Goal: Find specific page/section

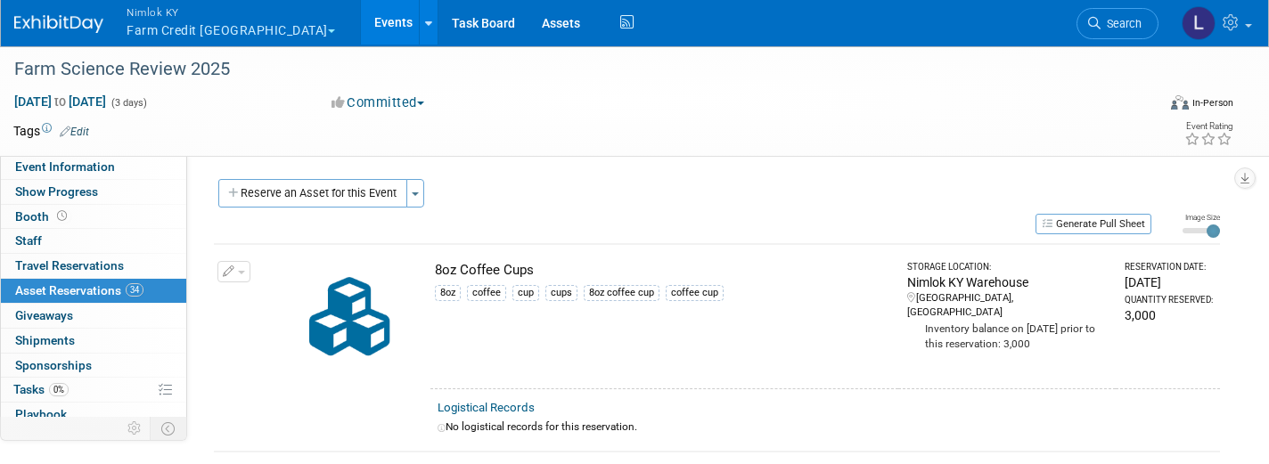
click at [361, 25] on link "Events" at bounding box center [393, 22] width 65 height 45
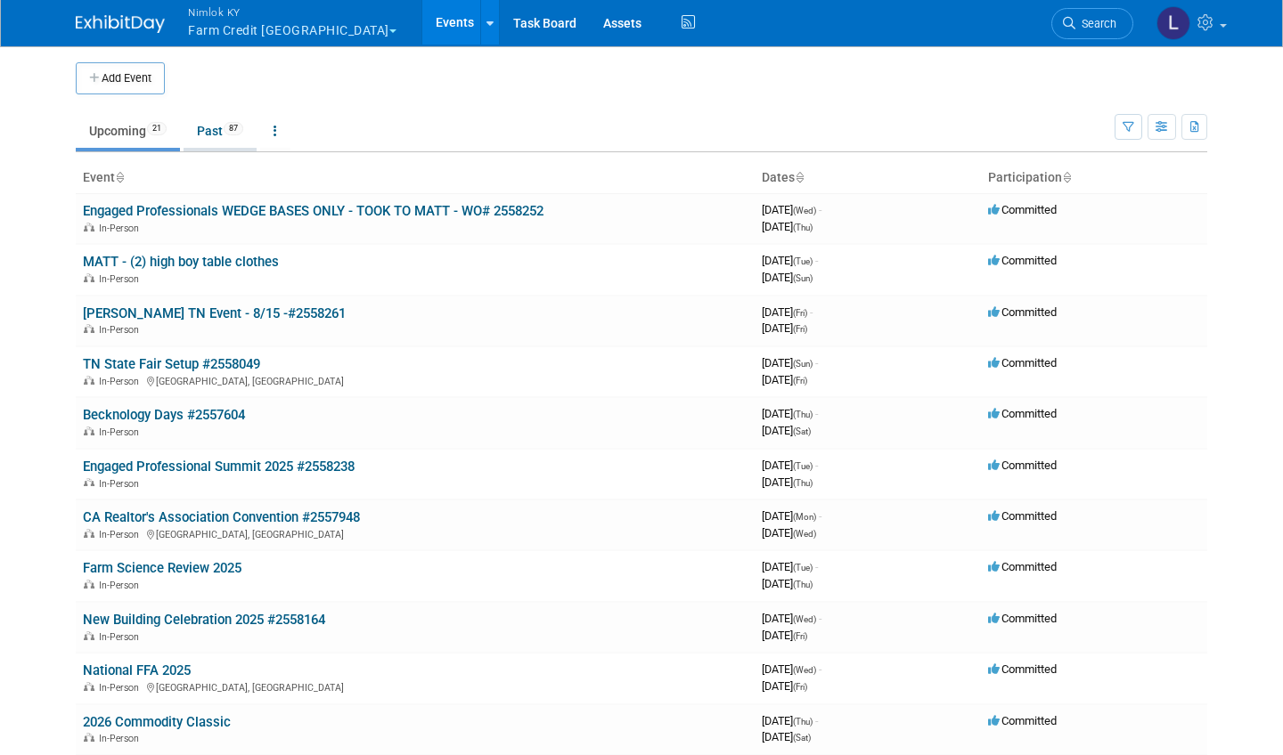
click at [223, 129] on link "Past 87" at bounding box center [220, 131] width 73 height 34
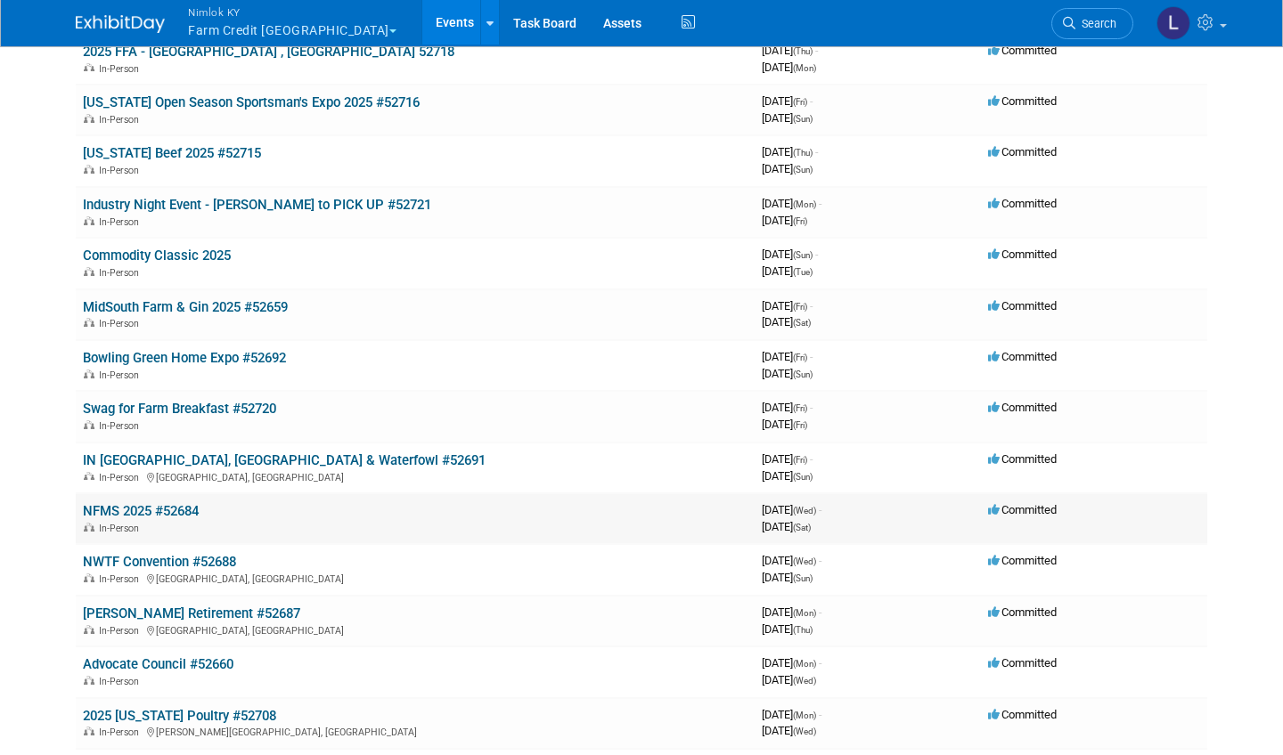
scroll to position [825, 0]
click at [131, 502] on link "NFMS 2025 #52684" at bounding box center [141, 510] width 116 height 16
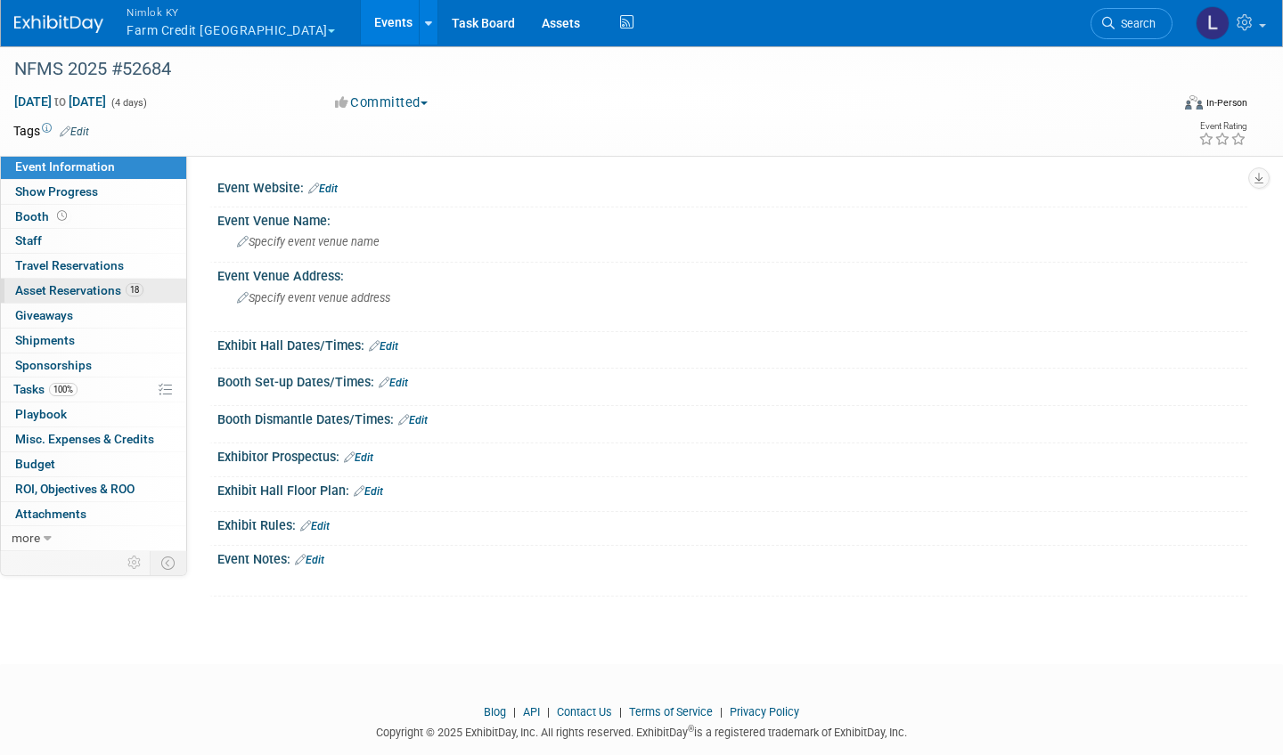
click at [93, 283] on span "Asset Reservations 18" at bounding box center [79, 290] width 128 height 14
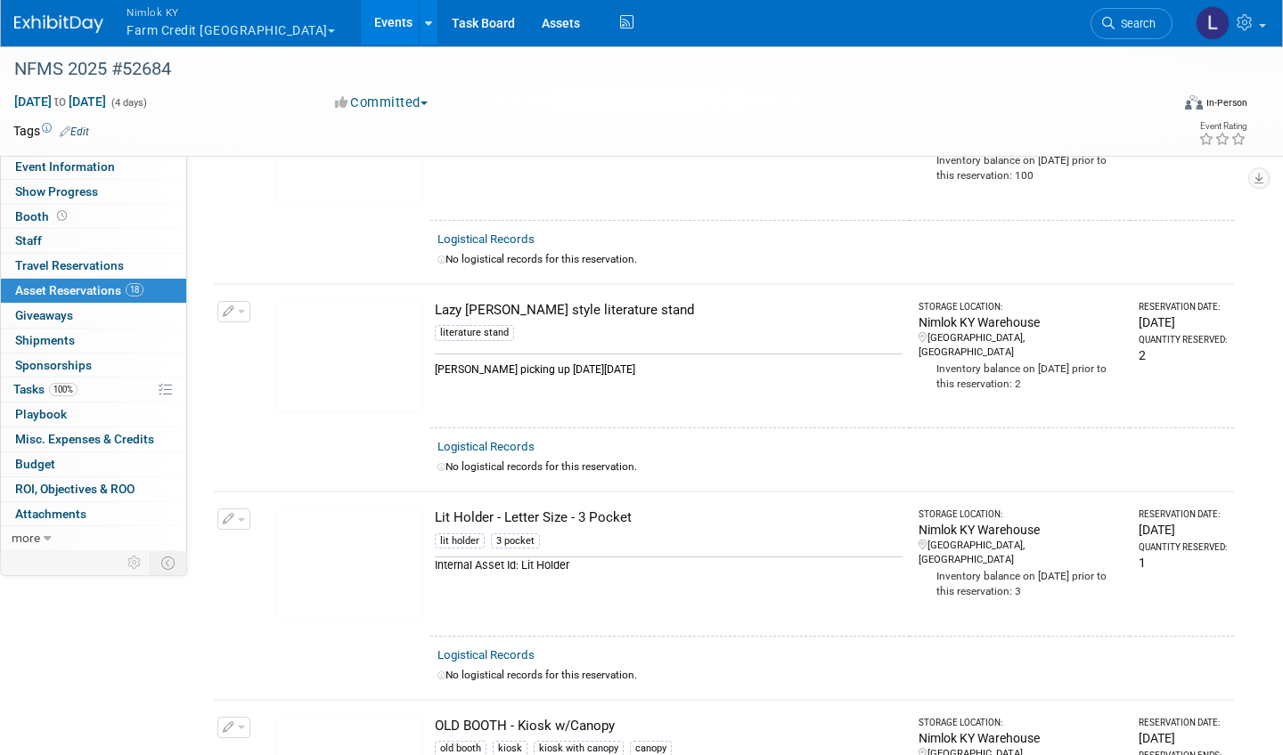
scroll to position [2873, 0]
click at [512, 439] on link "Logistical Records" at bounding box center [485, 445] width 97 height 13
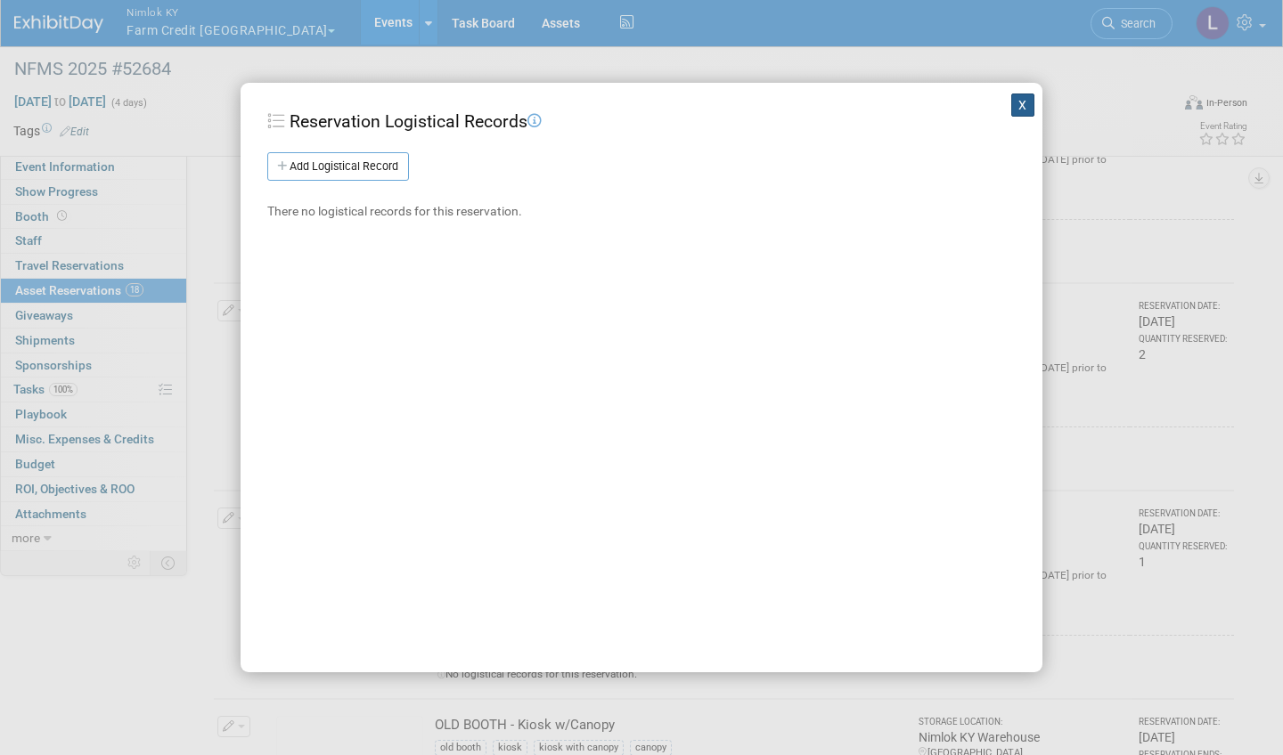
click at [1018, 102] on button "X" at bounding box center [1022, 105] width 23 height 23
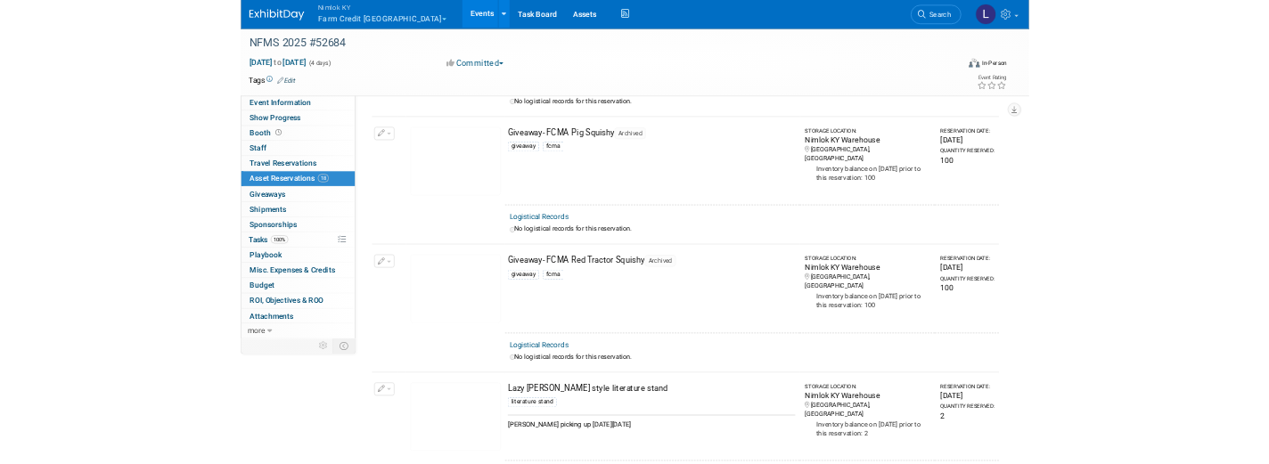
scroll to position [2549, 0]
